Goal: Task Accomplishment & Management: Use online tool/utility

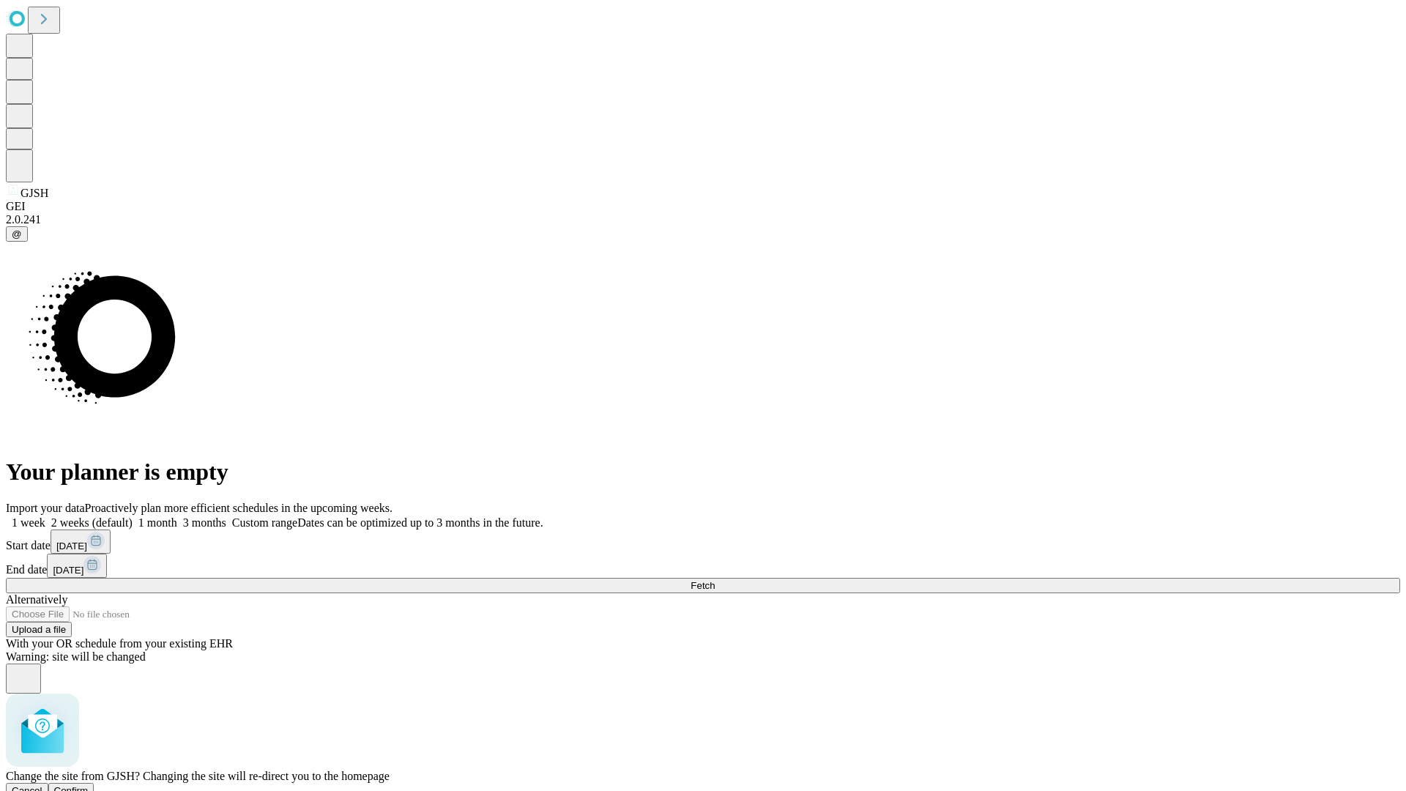
click at [89, 785] on span "Confirm" at bounding box center [71, 790] width 34 height 11
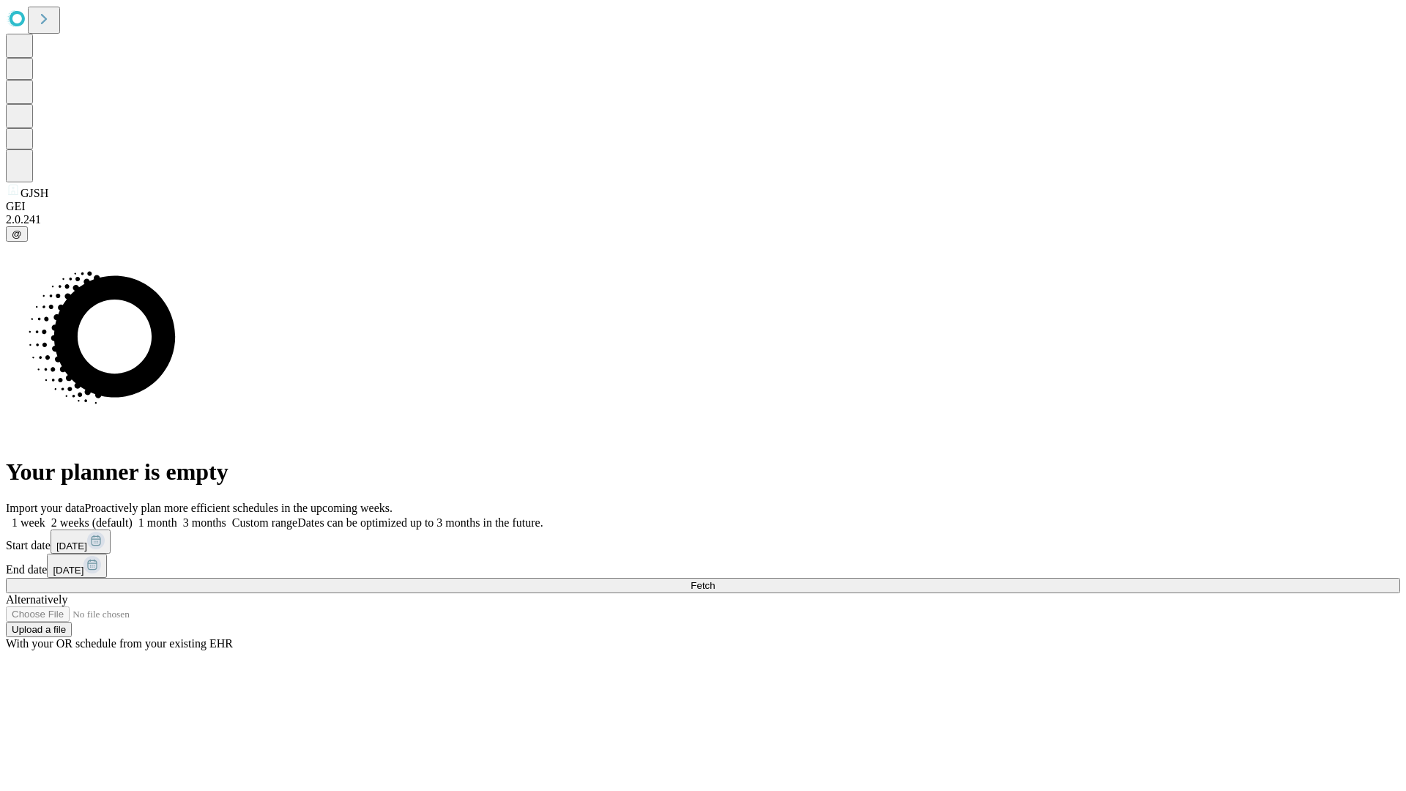
click at [45, 516] on label "1 week" at bounding box center [26, 522] width 40 height 12
click at [715, 580] on span "Fetch" at bounding box center [703, 585] width 24 height 11
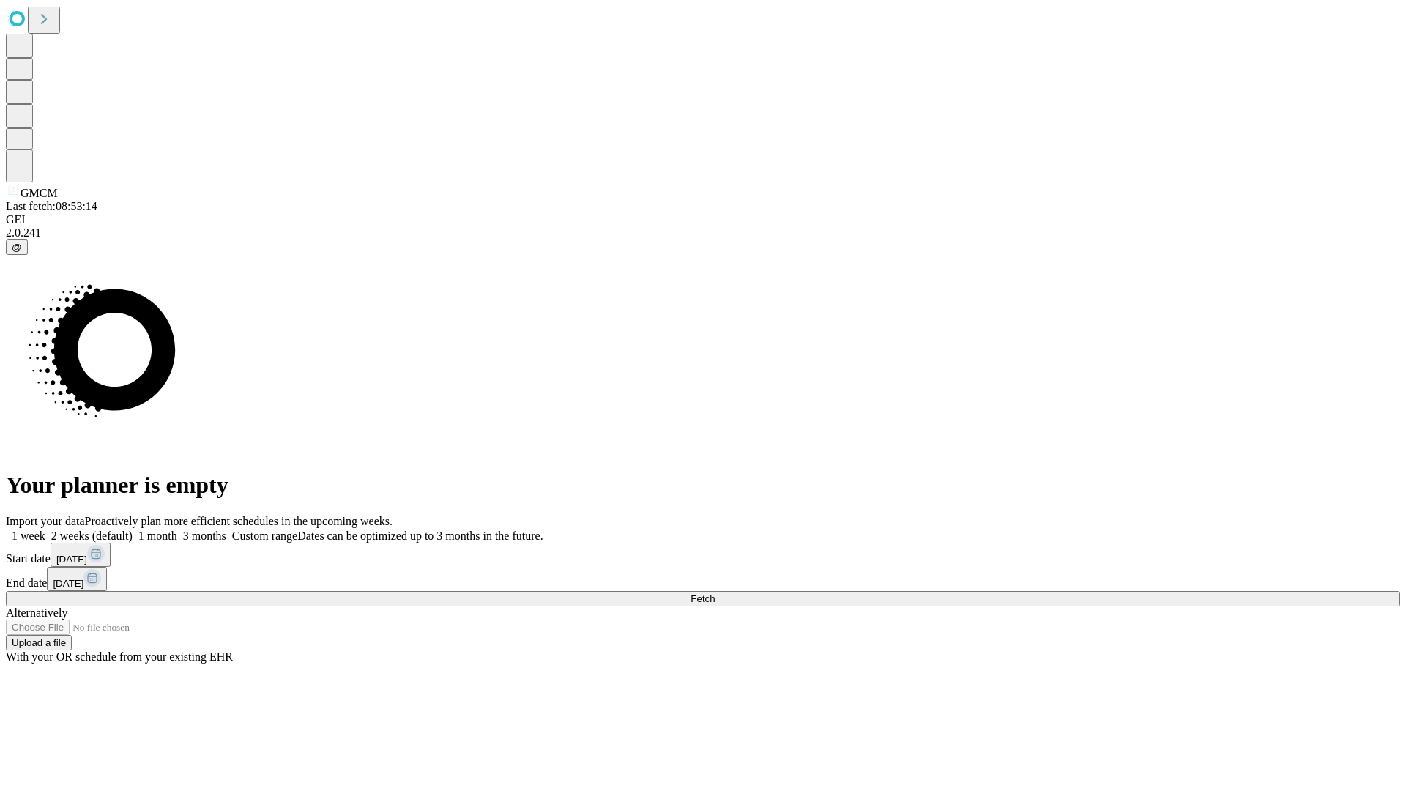
click at [45, 530] on label "1 week" at bounding box center [26, 536] width 40 height 12
click at [715, 593] on span "Fetch" at bounding box center [703, 598] width 24 height 11
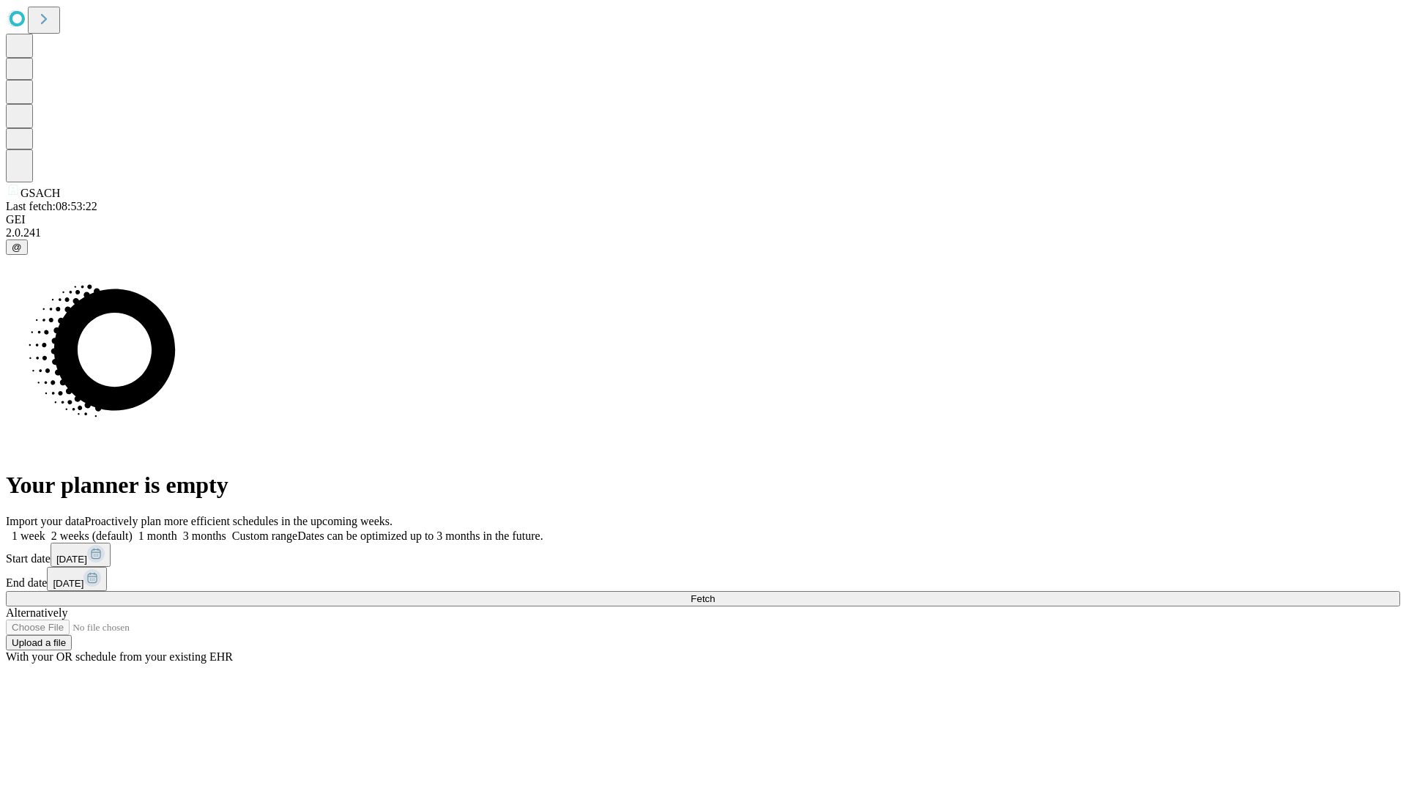
click at [45, 530] on label "1 week" at bounding box center [26, 536] width 40 height 12
click at [715, 593] on span "Fetch" at bounding box center [703, 598] width 24 height 11
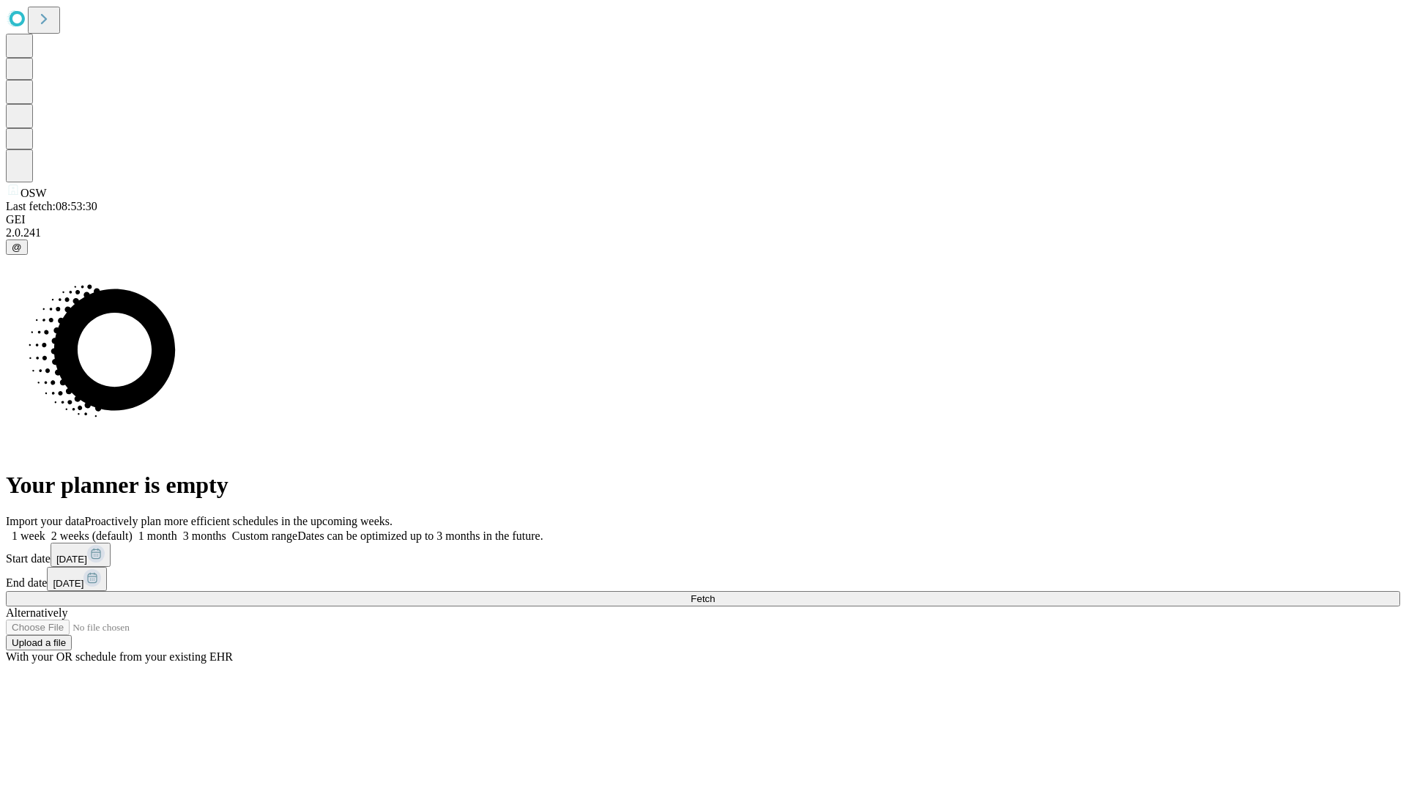
click at [45, 530] on label "1 week" at bounding box center [26, 536] width 40 height 12
click at [715, 593] on span "Fetch" at bounding box center [703, 598] width 24 height 11
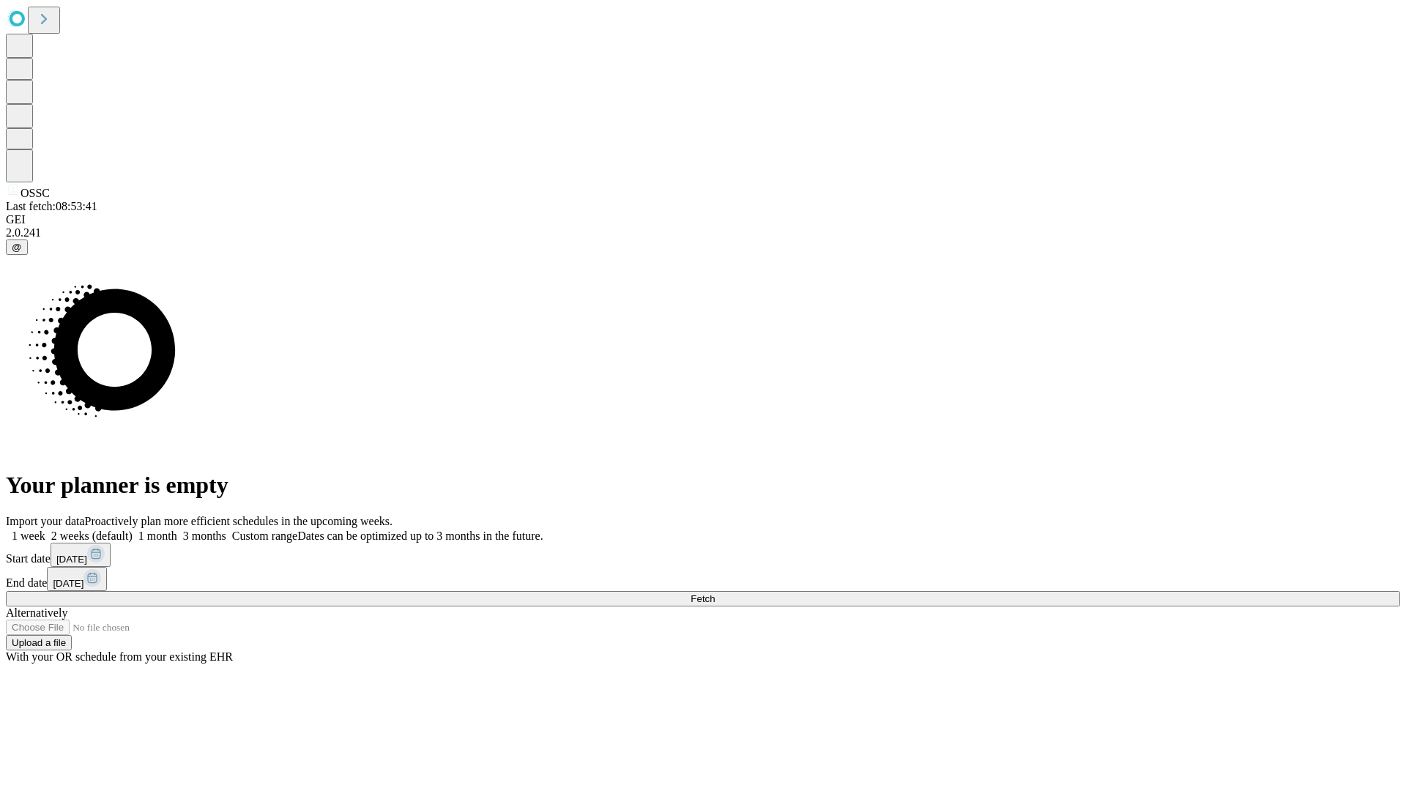
click at [715, 593] on span "Fetch" at bounding box center [703, 598] width 24 height 11
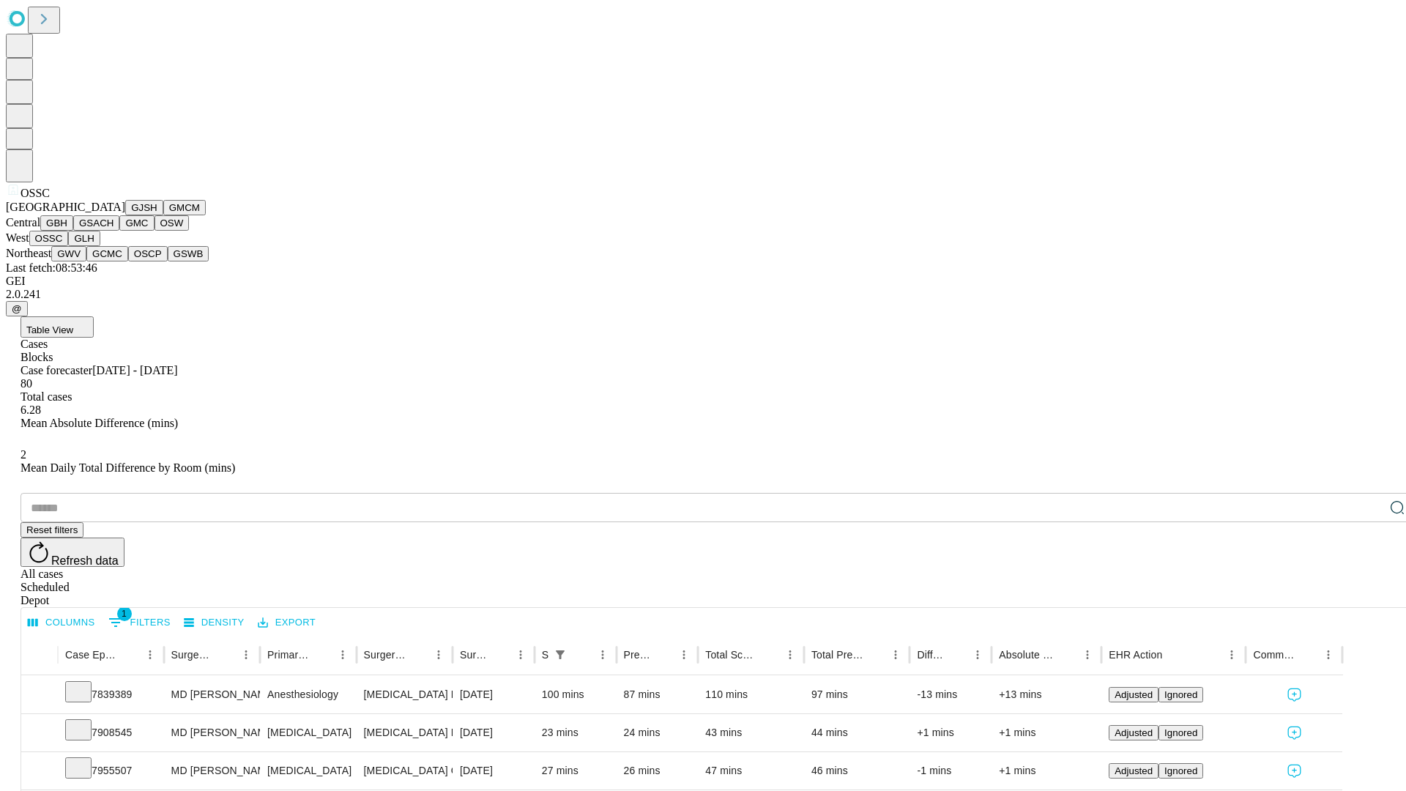
click at [100, 246] on button "GLH" at bounding box center [83, 238] width 31 height 15
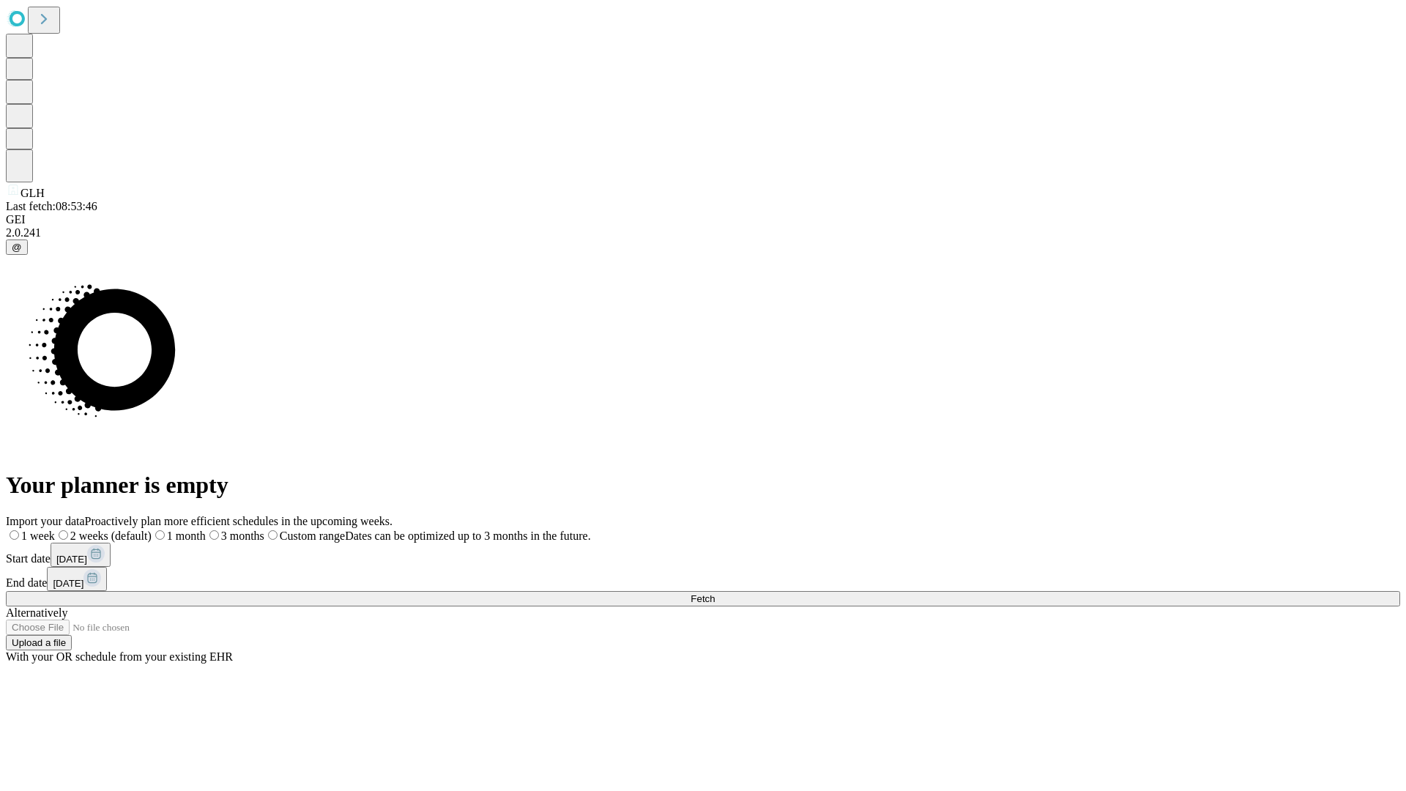
click at [55, 530] on label "1 week" at bounding box center [30, 536] width 49 height 12
click at [715, 593] on span "Fetch" at bounding box center [703, 598] width 24 height 11
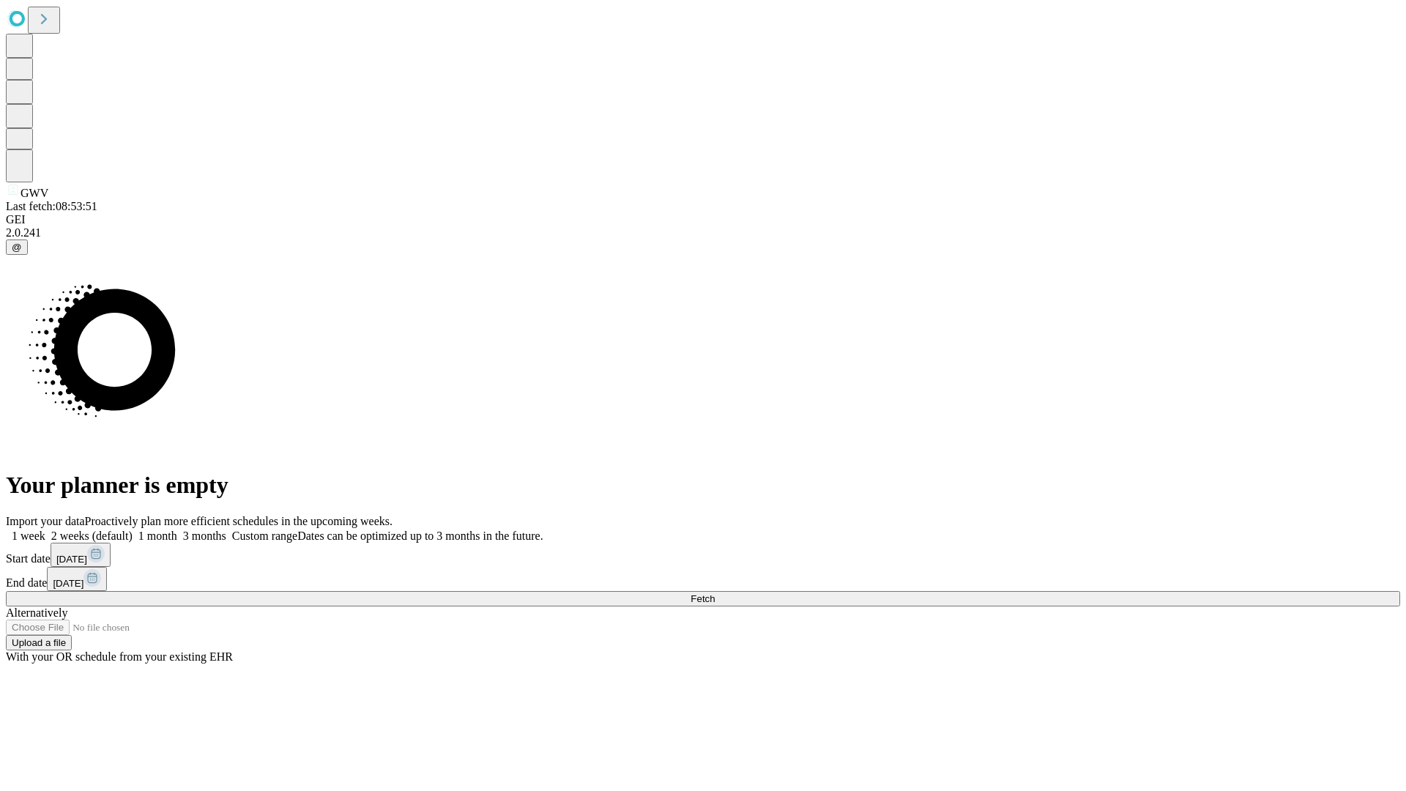
click at [45, 530] on label "1 week" at bounding box center [26, 536] width 40 height 12
click at [715, 593] on span "Fetch" at bounding box center [703, 598] width 24 height 11
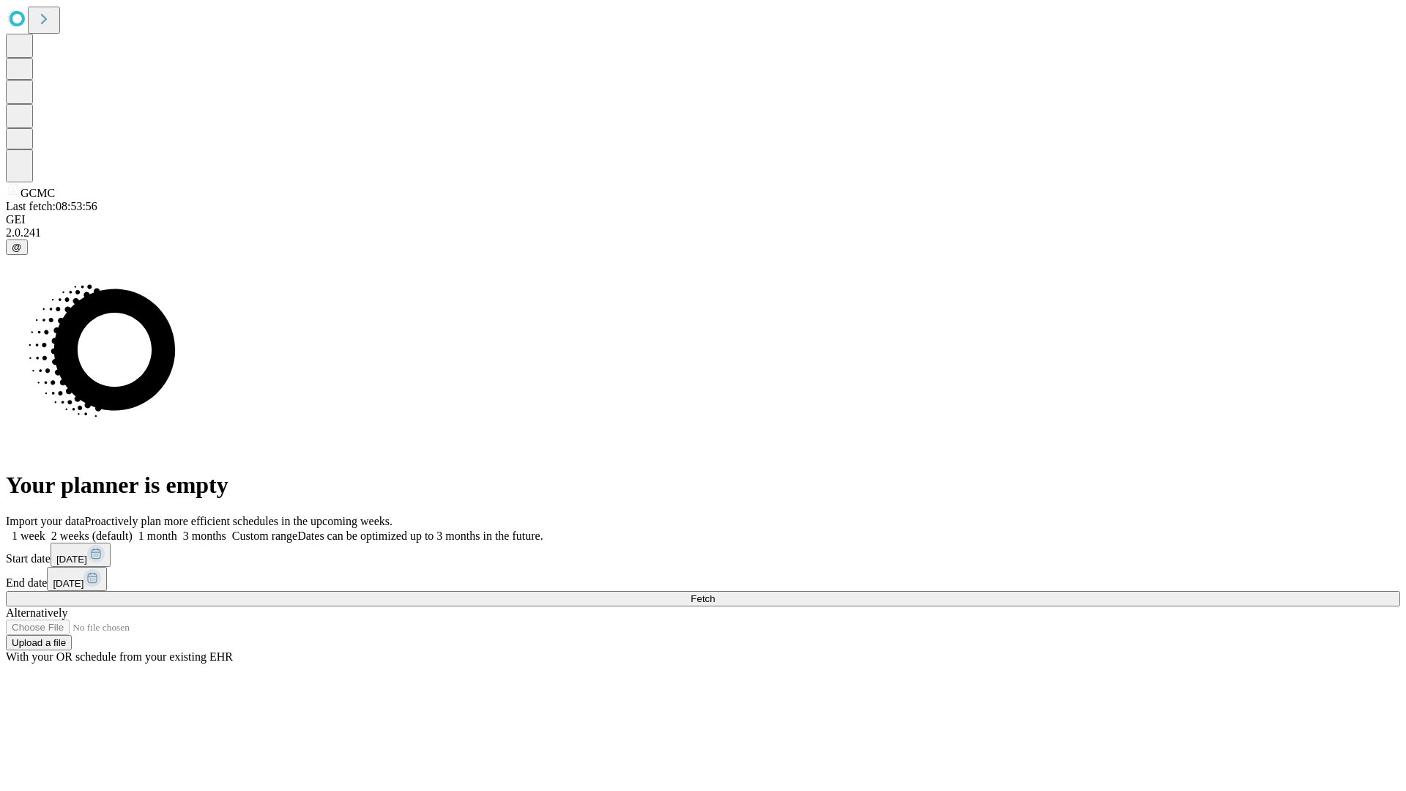
click at [715, 593] on span "Fetch" at bounding box center [703, 598] width 24 height 11
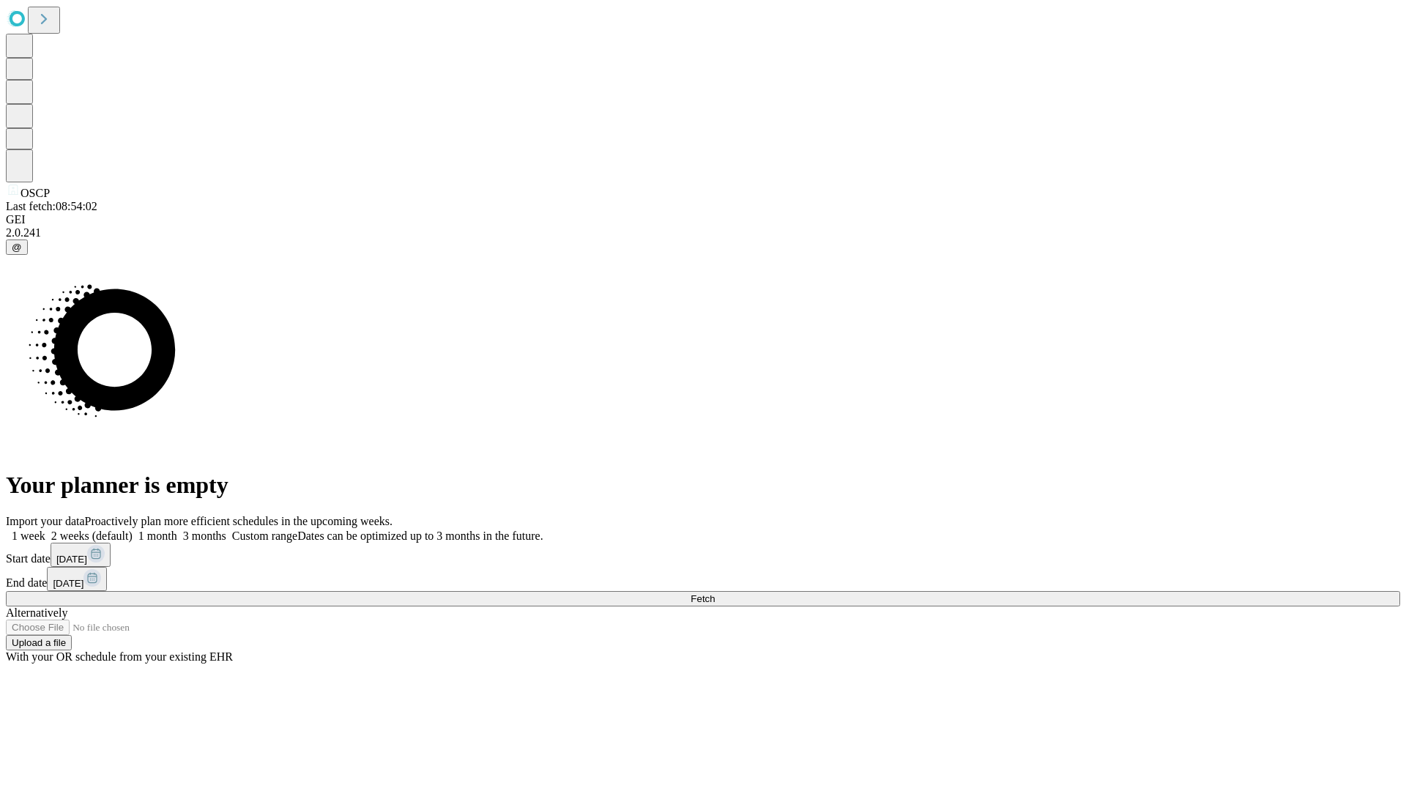
click at [45, 530] on label "1 week" at bounding box center [26, 536] width 40 height 12
click at [715, 593] on span "Fetch" at bounding box center [703, 598] width 24 height 11
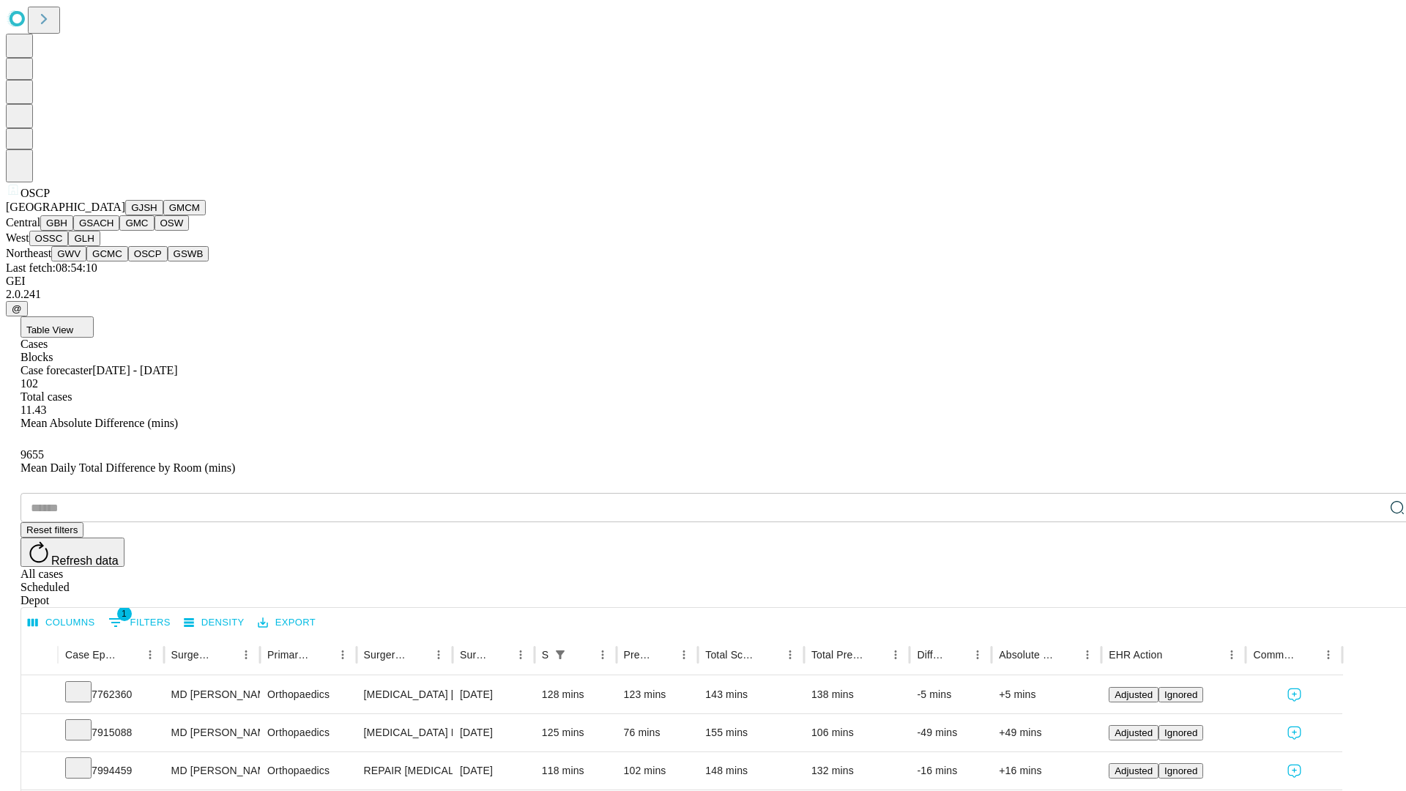
click at [168, 261] on button "GSWB" at bounding box center [189, 253] width 42 height 15
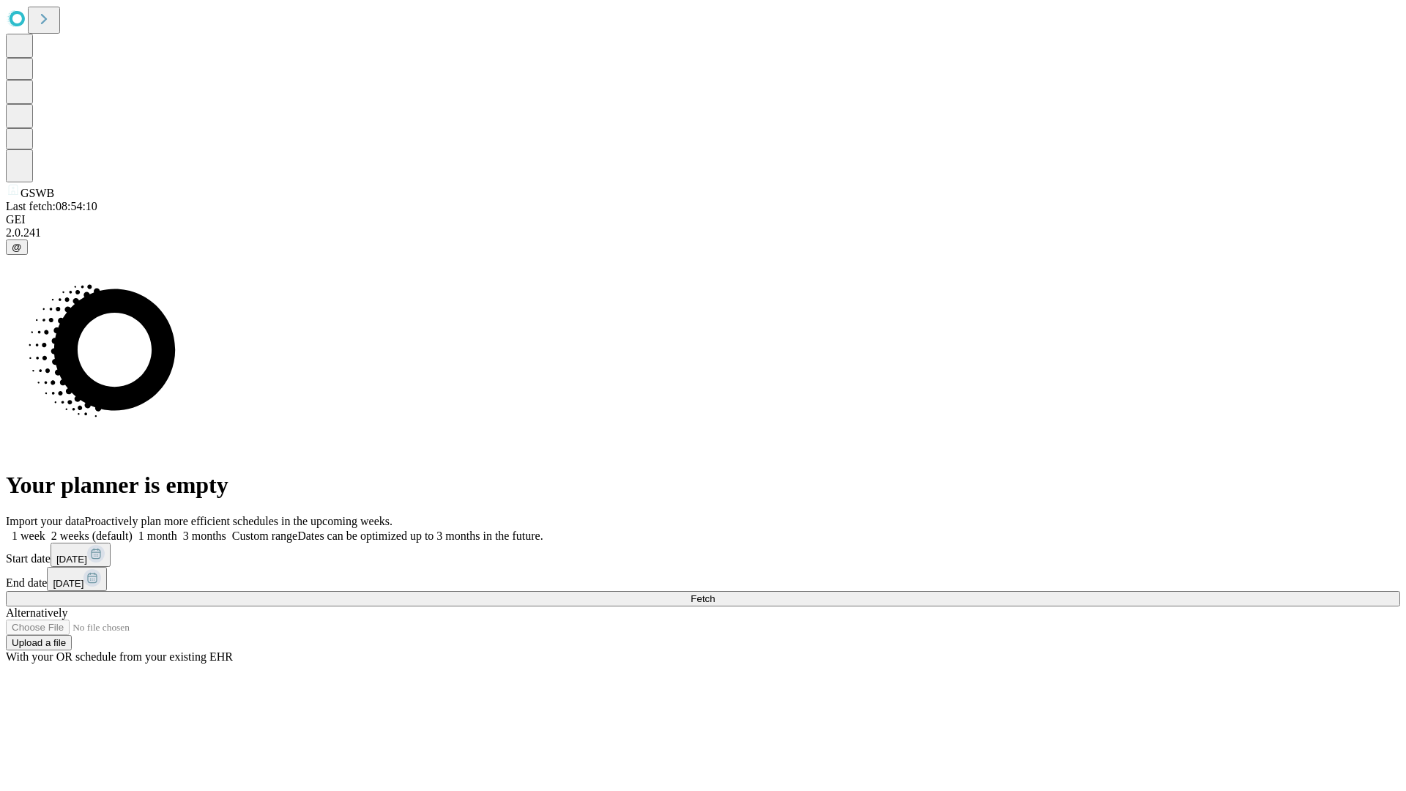
click at [715, 593] on span "Fetch" at bounding box center [703, 598] width 24 height 11
